Goal: Task Accomplishment & Management: Use online tool/utility

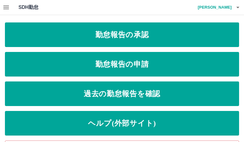
click at [142, 36] on link "勤怠報告の承認" at bounding box center [122, 34] width 234 height 25
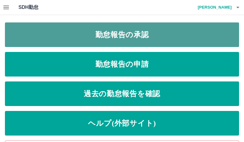
click at [136, 35] on link "勤怠報告の承認" at bounding box center [122, 34] width 234 height 25
